Goal: Task Accomplishment & Management: Manage account settings

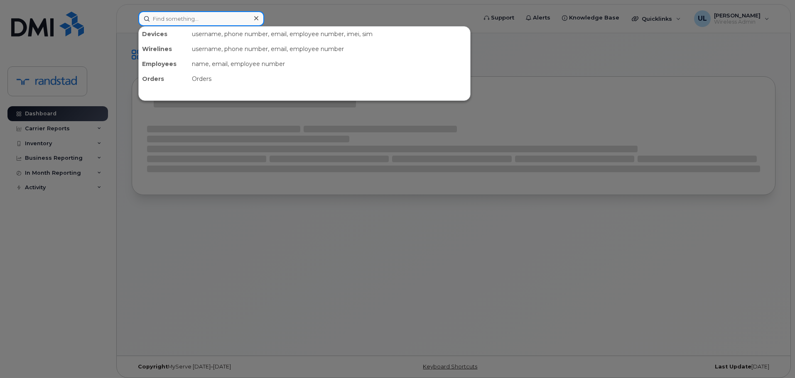
click at [245, 22] on input at bounding box center [201, 18] width 126 height 15
paste input "5814467515"
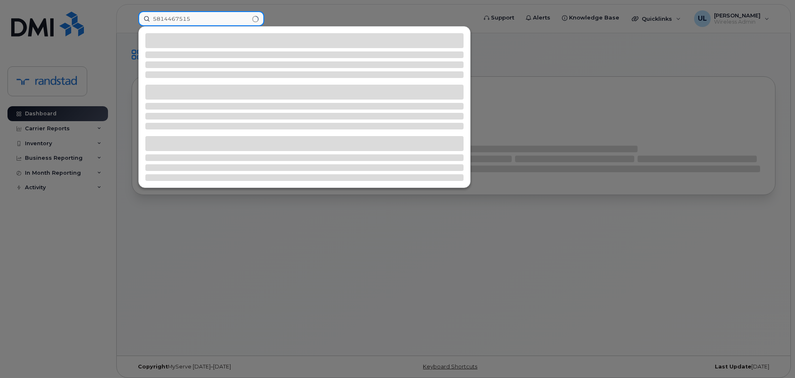
type input "5814467515"
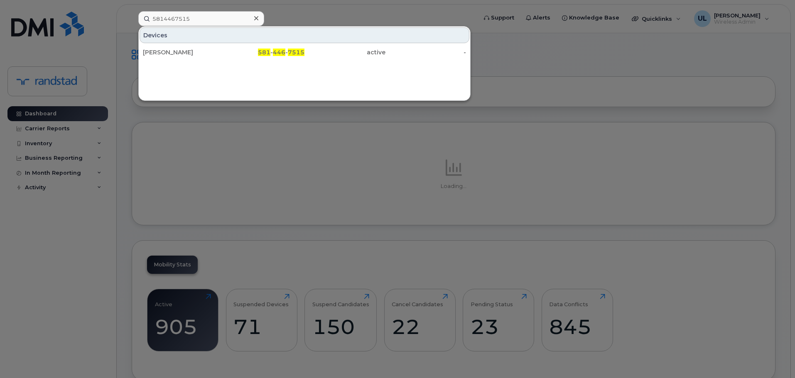
click at [215, 56] on div "Catherine Girard" at bounding box center [183, 52] width 81 height 15
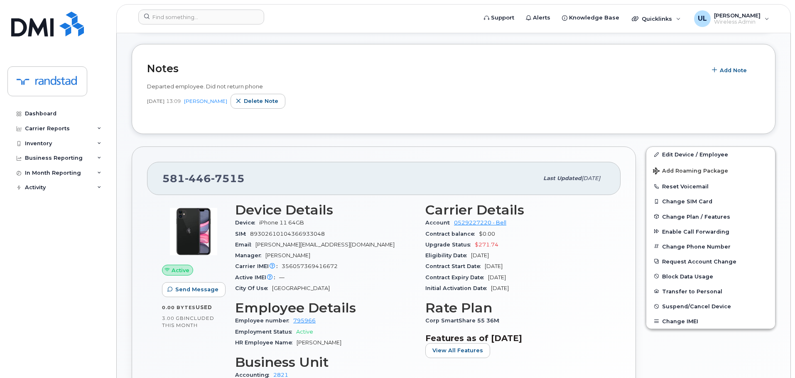
scroll to position [166, 0]
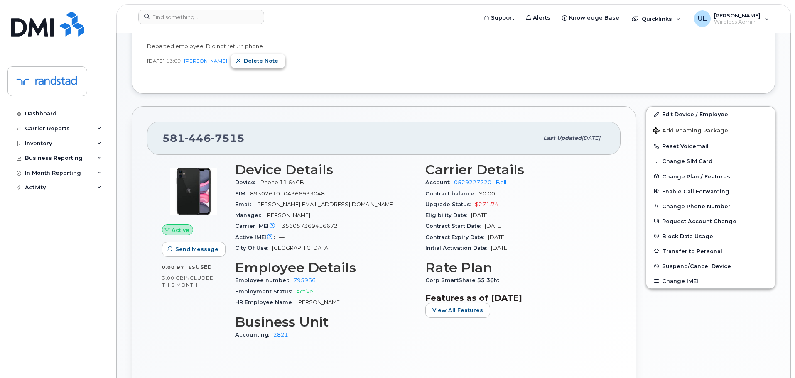
click at [258, 66] on button "Delete note" at bounding box center [257, 61] width 55 height 15
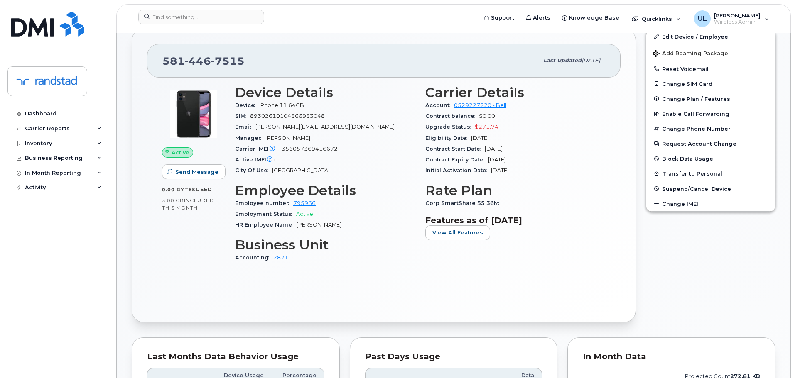
click at [319, 144] on div "Carrier IMEI Carrier IMEI is reported during the last billing cycle or change o…" at bounding box center [325, 149] width 180 height 11
copy span "356057369416672"
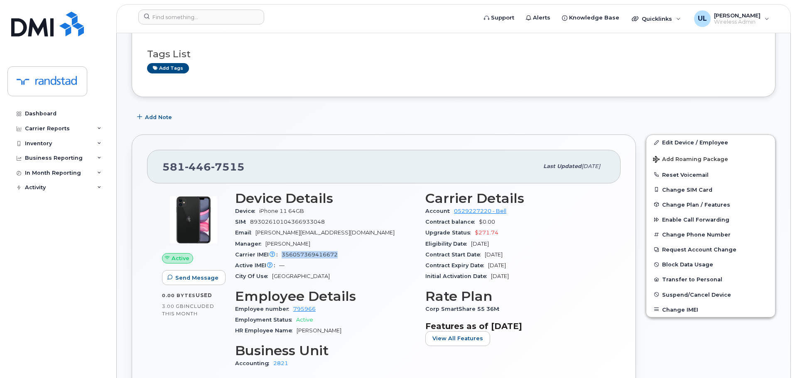
scroll to position [0, 0]
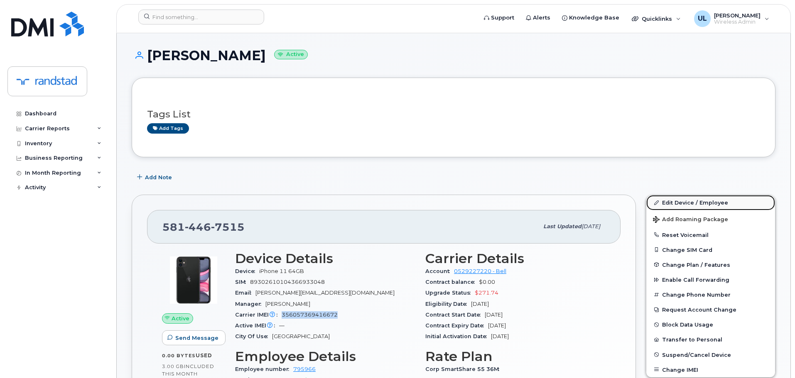
drag, startPoint x: 689, startPoint y: 201, endPoint x: 688, endPoint y: 196, distance: 5.1
click at [689, 201] on link "Edit Device / Employee" at bounding box center [710, 202] width 129 height 15
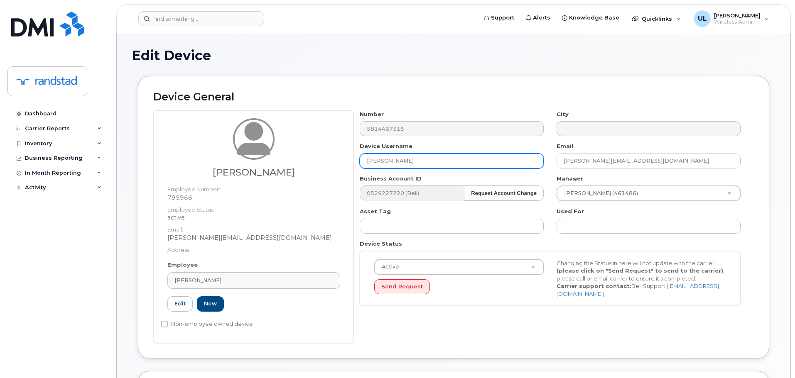
click at [453, 168] on input "[PERSON_NAME]" at bounding box center [452, 161] width 184 height 15
paste input "Aminata Guèye"
type input "Aminata Guèye"
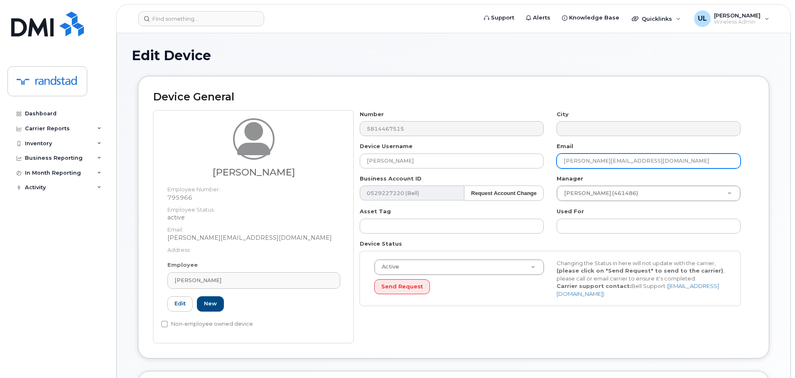
click at [583, 158] on input "catherine.girard2@randstad.ca" at bounding box center [648, 161] width 184 height 15
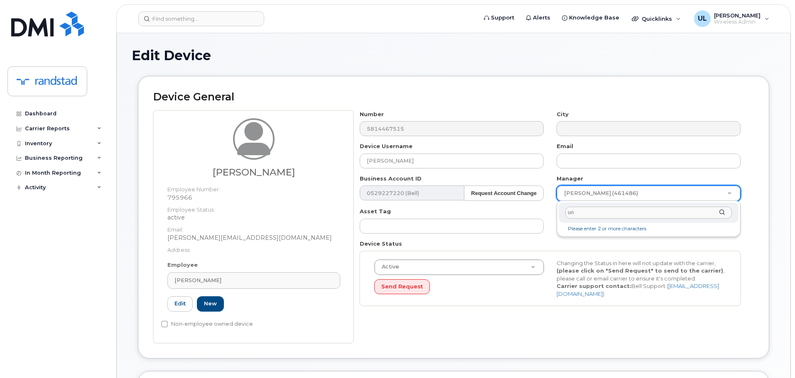
type input "unk"
type input "281330"
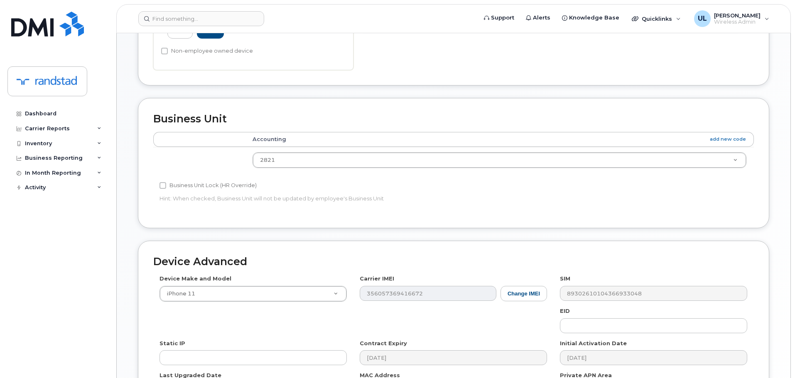
scroll to position [218, 0]
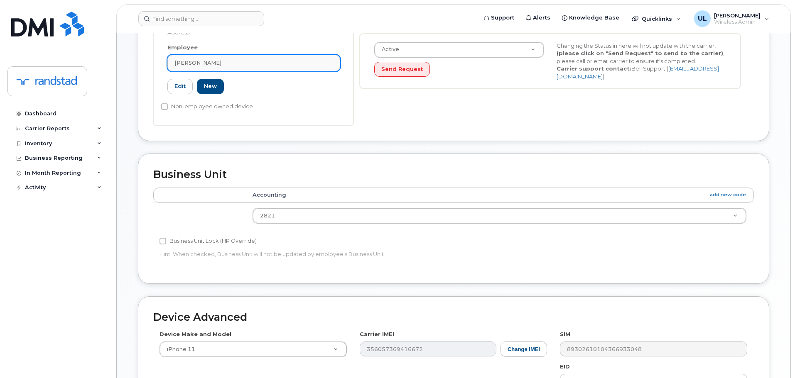
click at [298, 66] on div "Catherine Girard" at bounding box center [253, 63] width 159 height 8
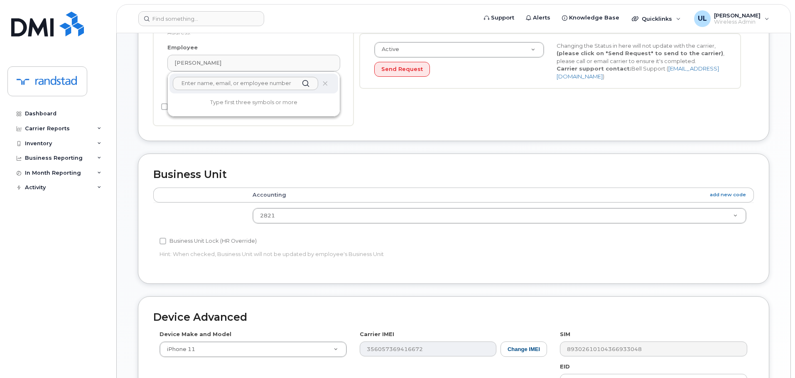
click at [327, 87] on div at bounding box center [253, 83] width 169 height 20
click at [327, 86] on span at bounding box center [325, 83] width 7 height 7
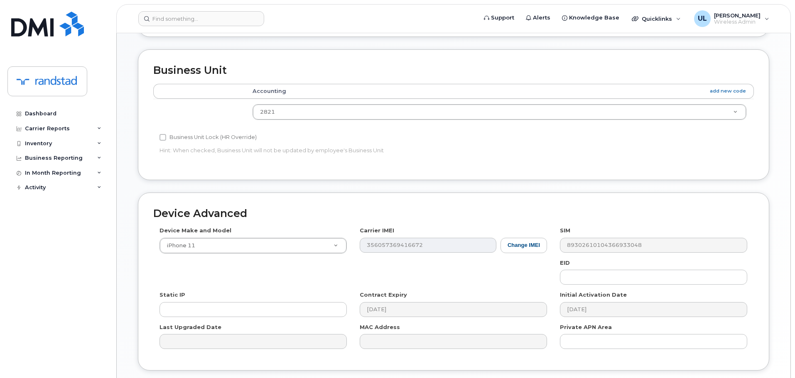
scroll to position [353, 0]
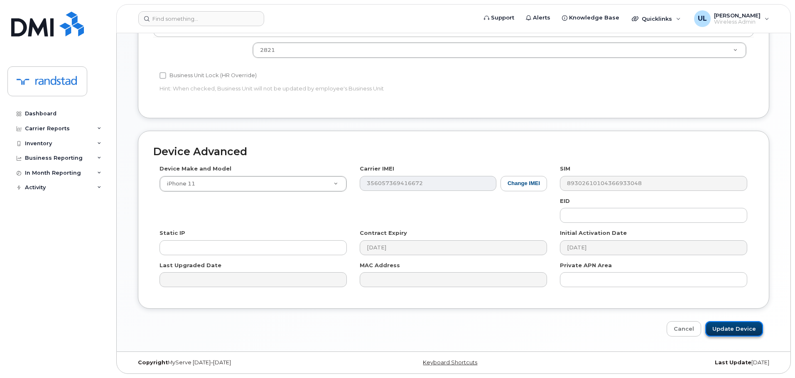
click at [741, 331] on input "Update Device" at bounding box center [734, 328] width 58 height 15
type input "Saving..."
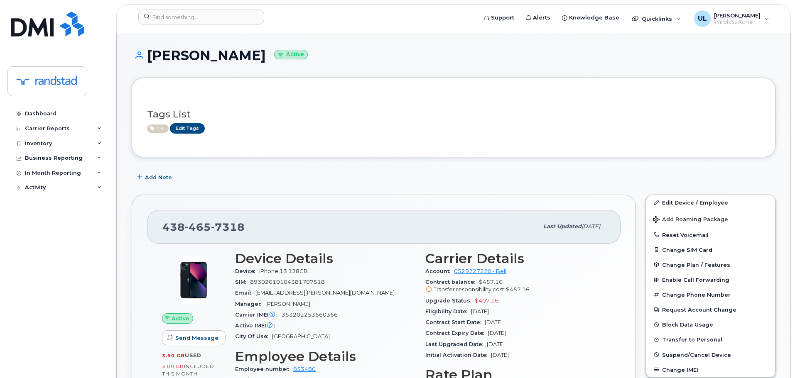
scroll to position [116, 0]
